Goal: Contribute content: Add original content to the website for others to see

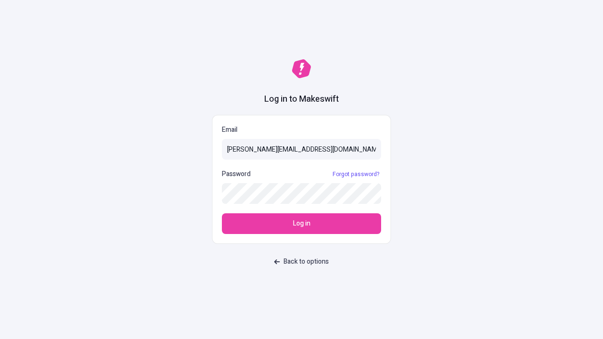
type input "sasha+test-ui@makeswift.com"
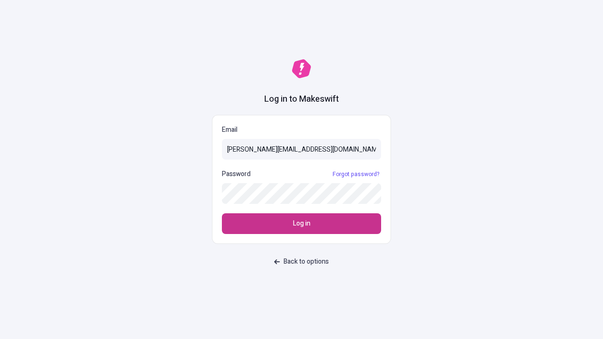
click at [301, 224] on span "Log in" at bounding box center [301, 223] width 17 height 10
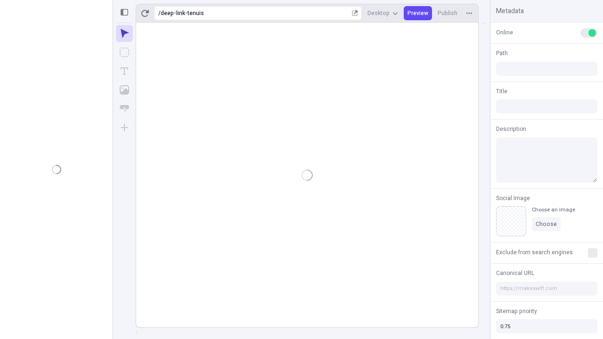
type input "/deep-link-tenuis"
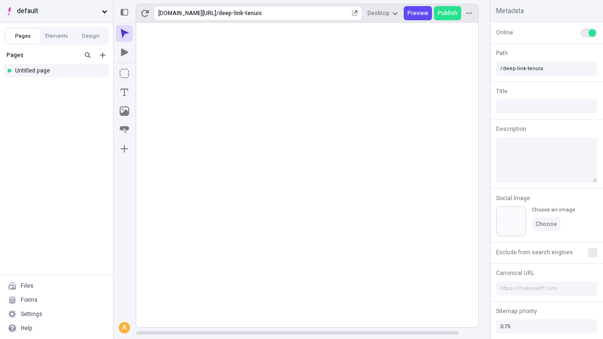
click at [56, 11] on span "default" at bounding box center [57, 11] width 81 height 10
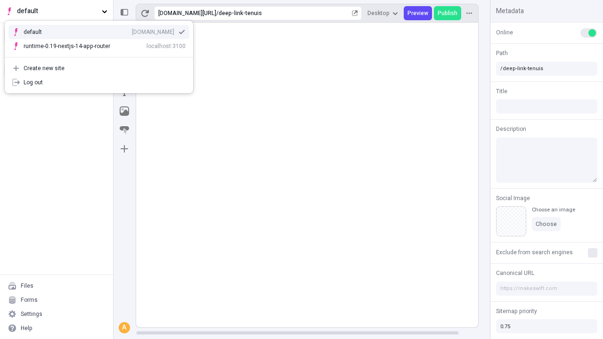
click at [99, 68] on div "Create new site" at bounding box center [105, 68] width 162 height 8
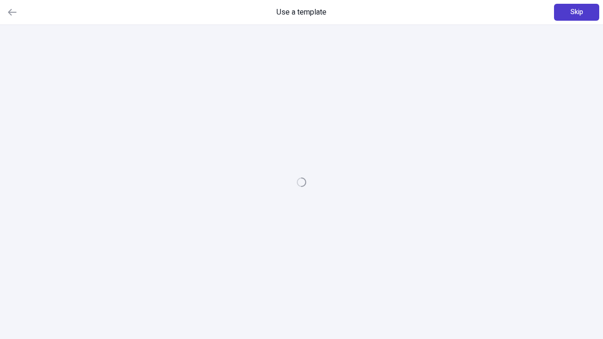
click at [576, 12] on span "Skip" at bounding box center [576, 12] width 13 height 10
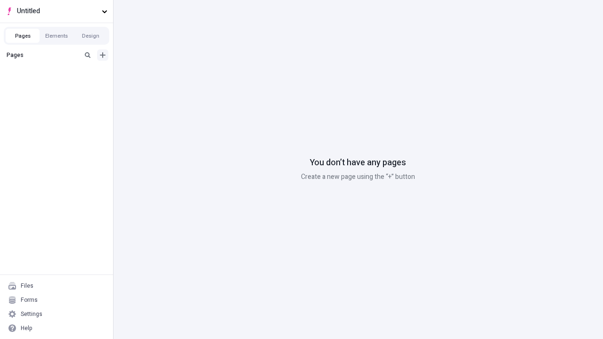
click at [103, 55] on icon "Add new" at bounding box center [103, 55] width 6 height 6
click at [59, 86] on div "Blank page" at bounding box center [59, 86] width 90 height 14
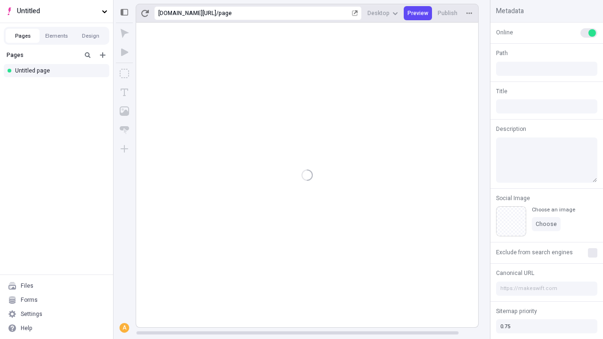
type input "/page"
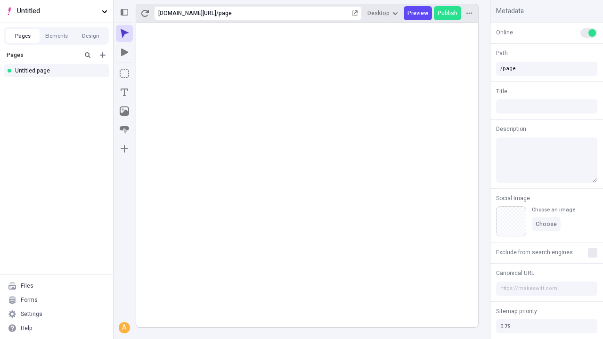
click at [124, 73] on icon "Box" at bounding box center [124, 73] width 9 height 9
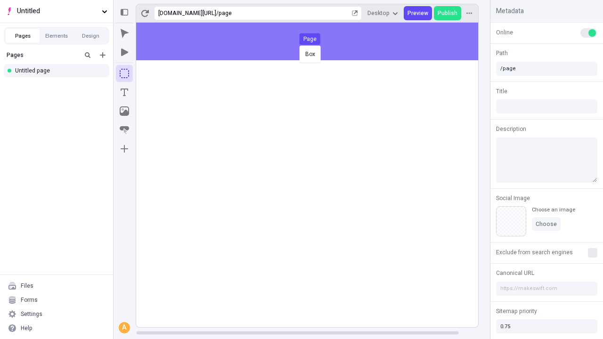
click at [316, 41] on div "Box Page" at bounding box center [301, 169] width 603 height 339
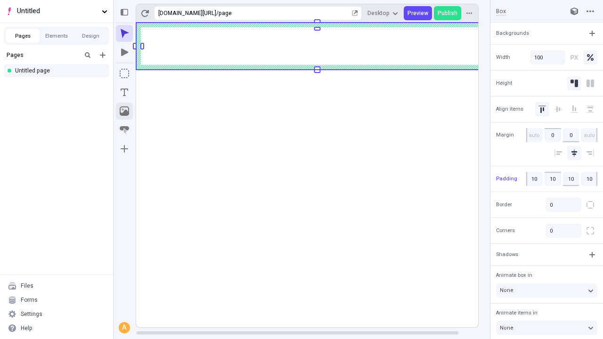
click at [124, 111] on icon "Image" at bounding box center [124, 110] width 9 height 9
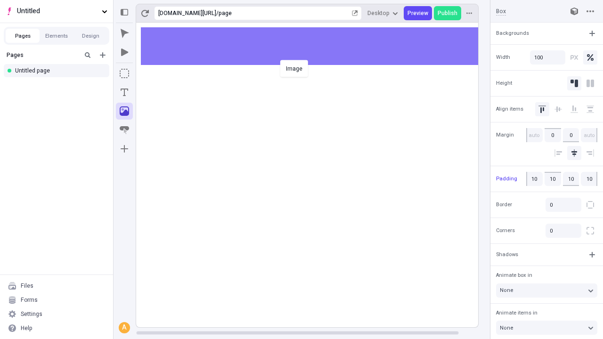
click at [316, 46] on div "Image" at bounding box center [301, 169] width 603 height 339
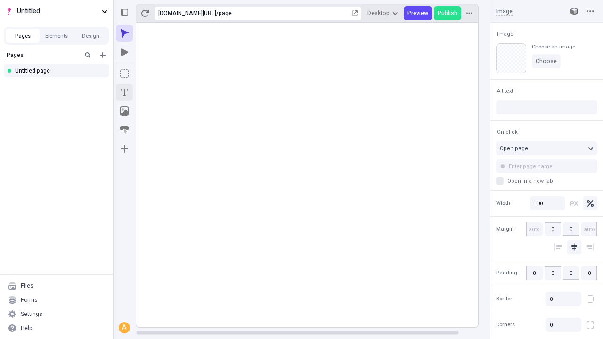
click at [124, 92] on icon "Text" at bounding box center [125, 92] width 8 height 8
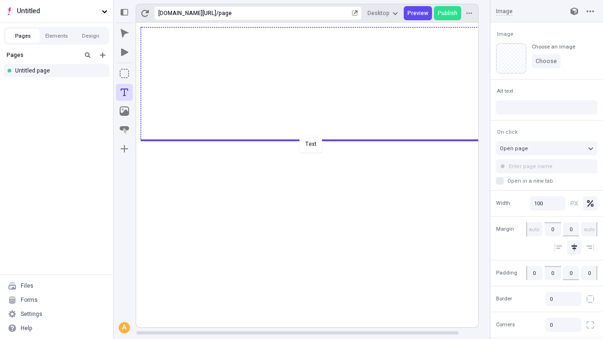
click at [316, 139] on div "Text" at bounding box center [301, 169] width 603 height 339
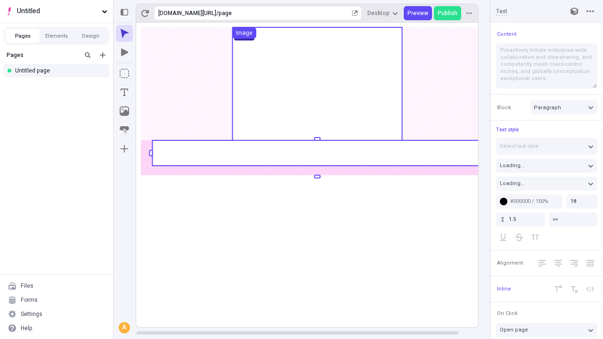
click at [316, 153] on rect at bounding box center [316, 152] width 329 height 25
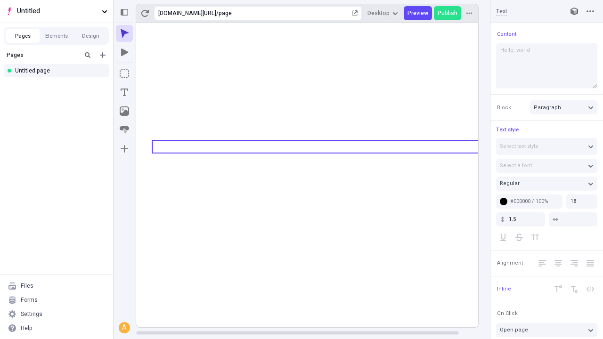
type textarea "Hello, world!"
click at [124, 111] on icon "Image" at bounding box center [124, 110] width 9 height 9
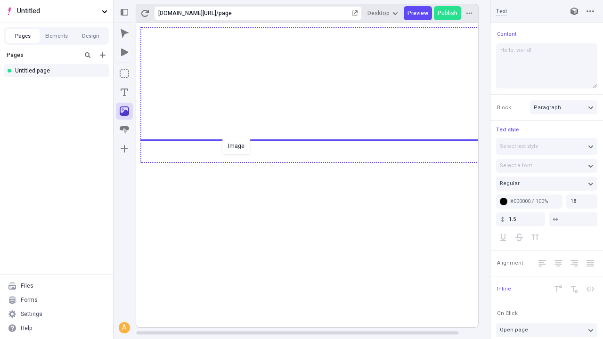
click at [316, 161] on div "Image" at bounding box center [301, 169] width 603 height 339
